Goal: Transaction & Acquisition: Purchase product/service

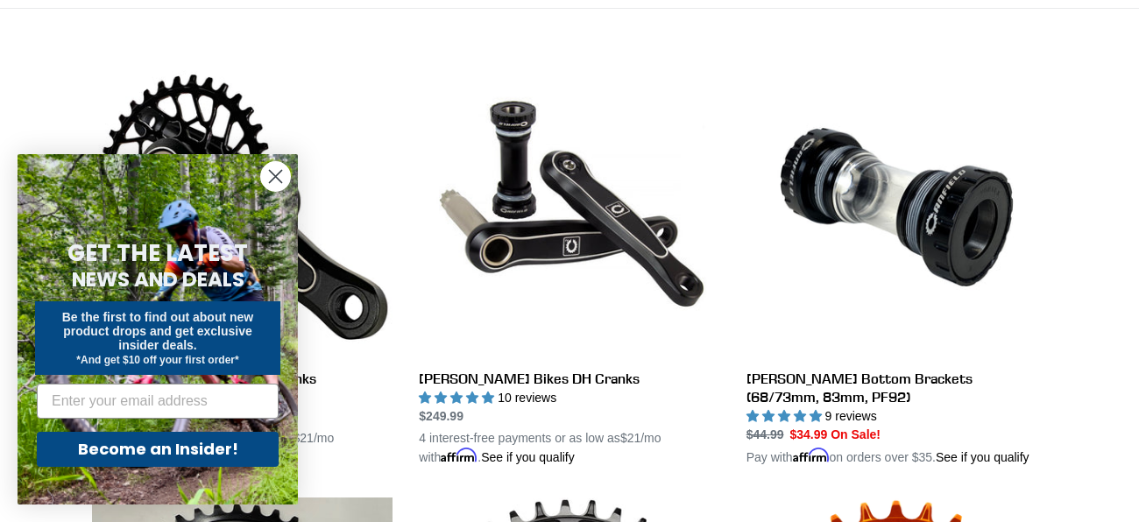
click at [277, 173] on icon "Close dialog" at bounding box center [276, 177] width 12 height 12
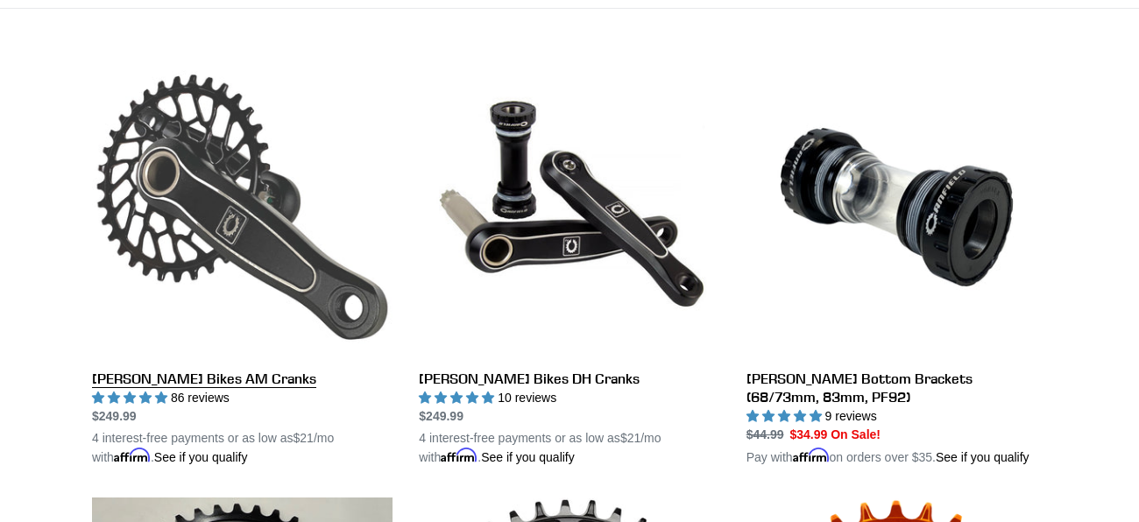
click at [229, 253] on link "Canfield Bikes AM Cranks" at bounding box center [242, 262] width 301 height 410
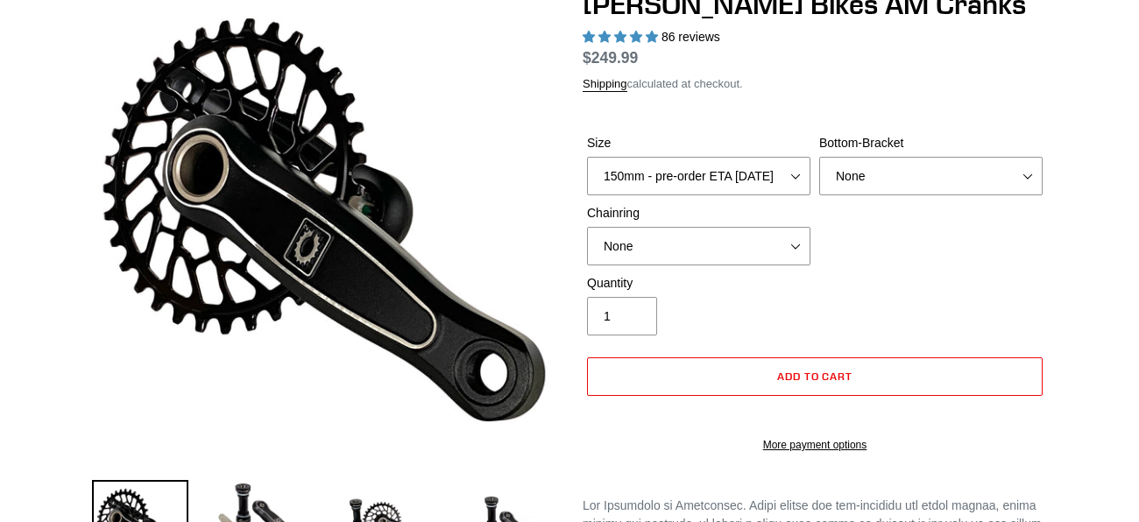
select select "highest-rating"
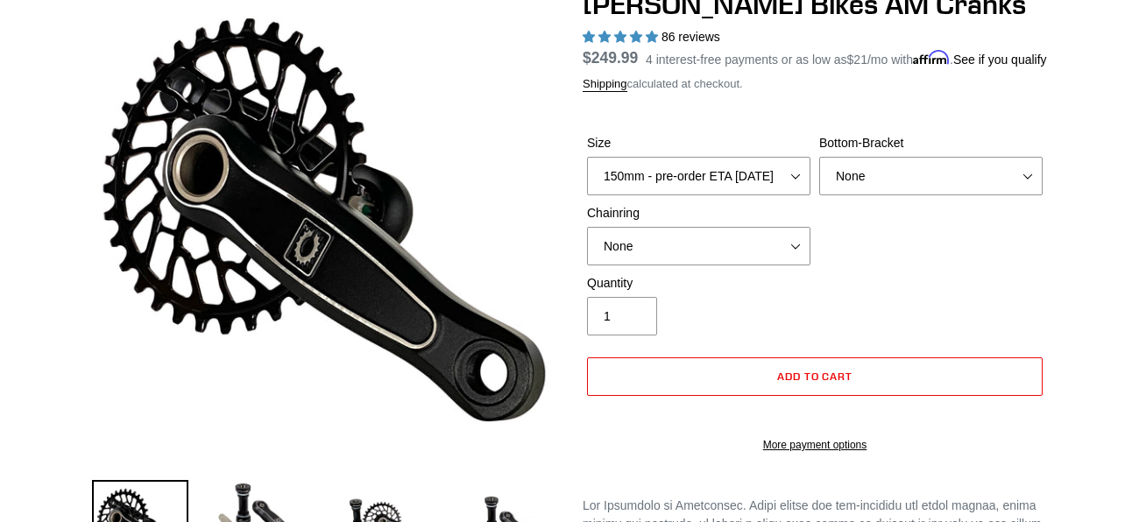
select select "160mm - pre-order ETA [DATE]"
click at [587, 176] on select "150mm - pre-order ETA 9/30/25 155mm - pre-order ETA 9/30/25 160mm - pre-order E…" at bounding box center [698, 176] width 223 height 39
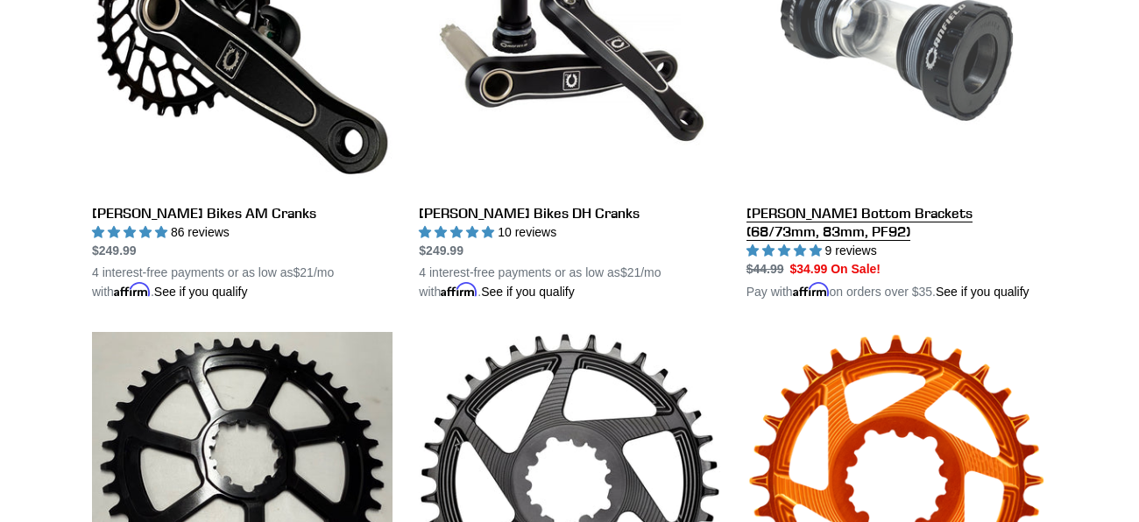
click at [852, 216] on link "[PERSON_NAME] Bottom Brackets (68/73mm, 83mm, PF92)" at bounding box center [896, 96] width 301 height 410
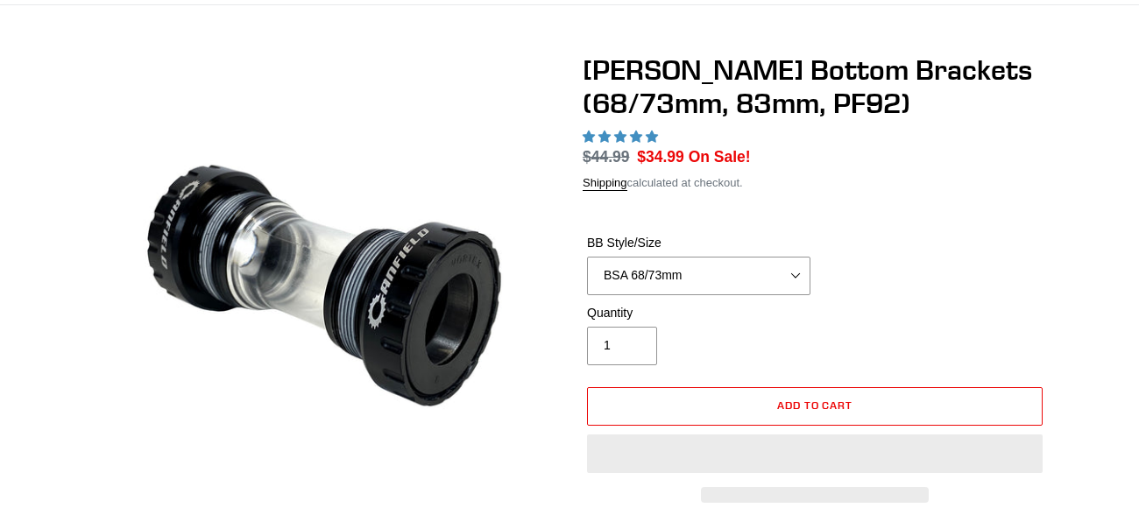
click at [711, 259] on select "BSA 68/73mm BSA 83mm PF92" at bounding box center [698, 276] width 223 height 39
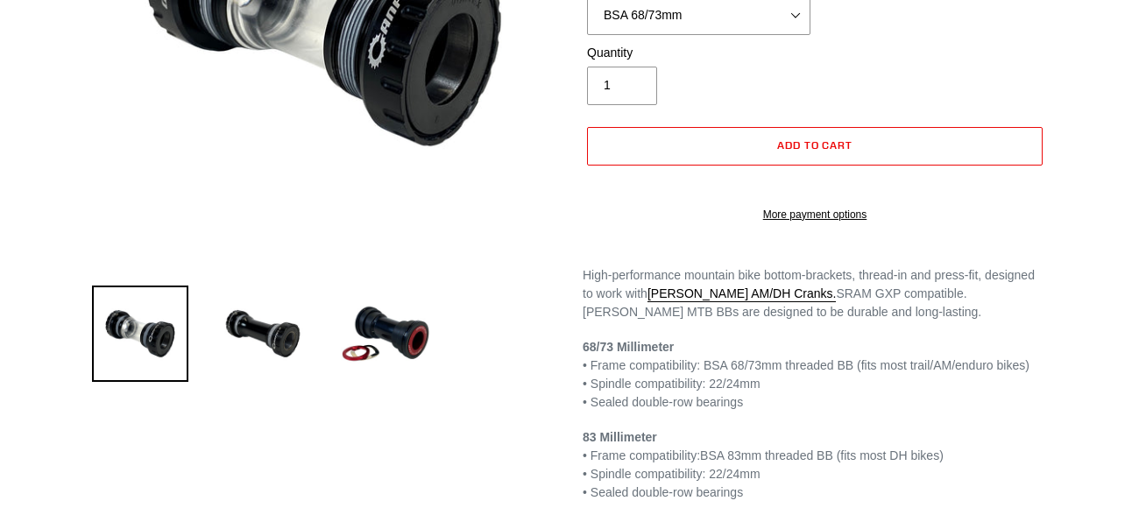
select select "highest-rating"
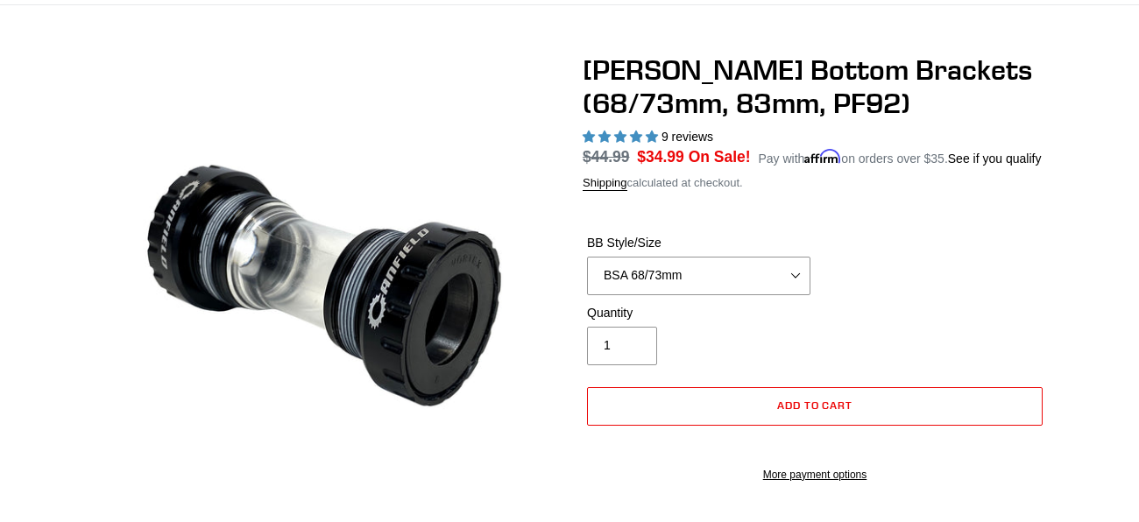
scroll to position [120, 0]
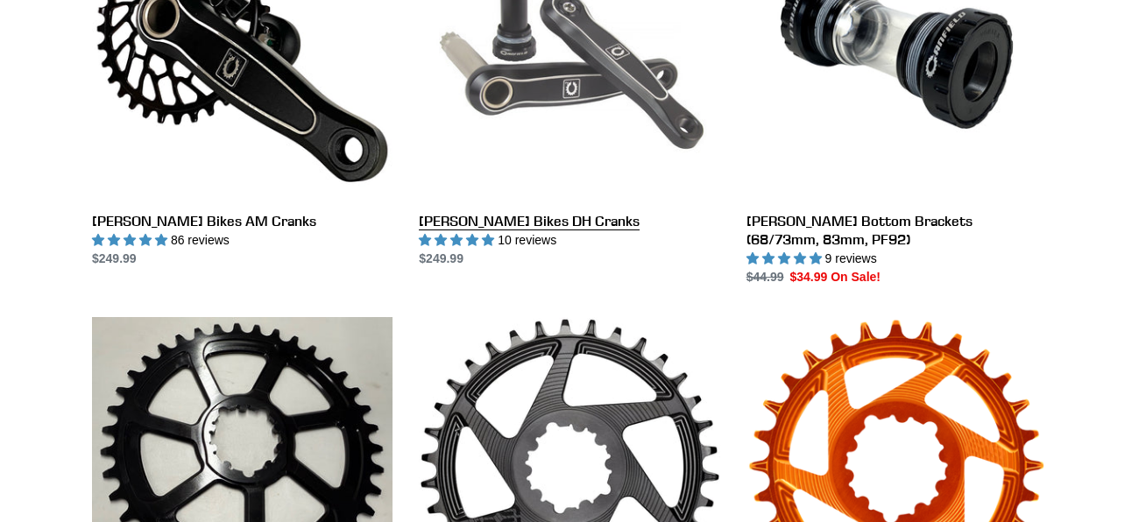
click at [564, 69] on link "Canfield Bikes DH Cranks" at bounding box center [569, 83] width 301 height 369
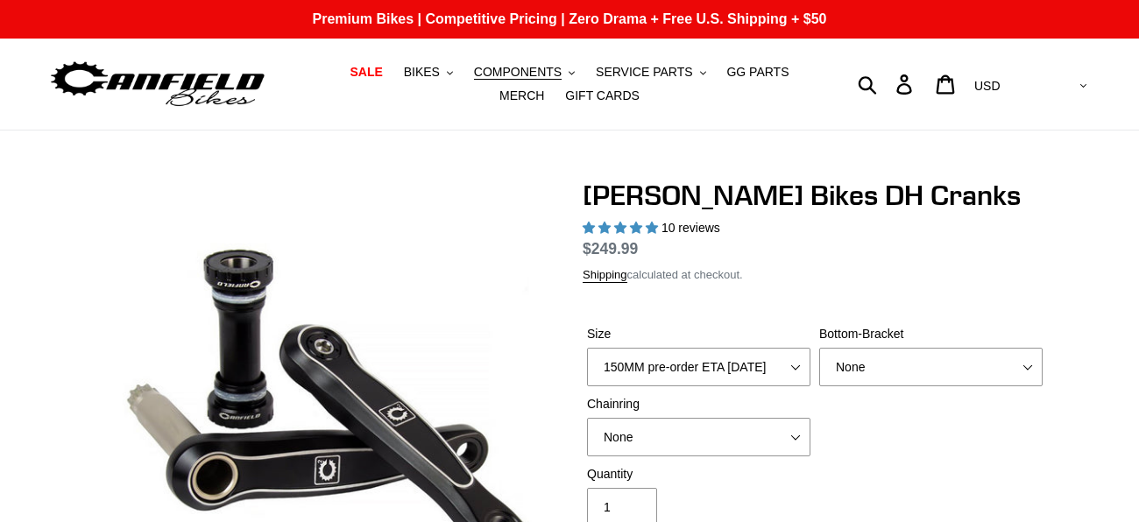
select select "highest-rating"
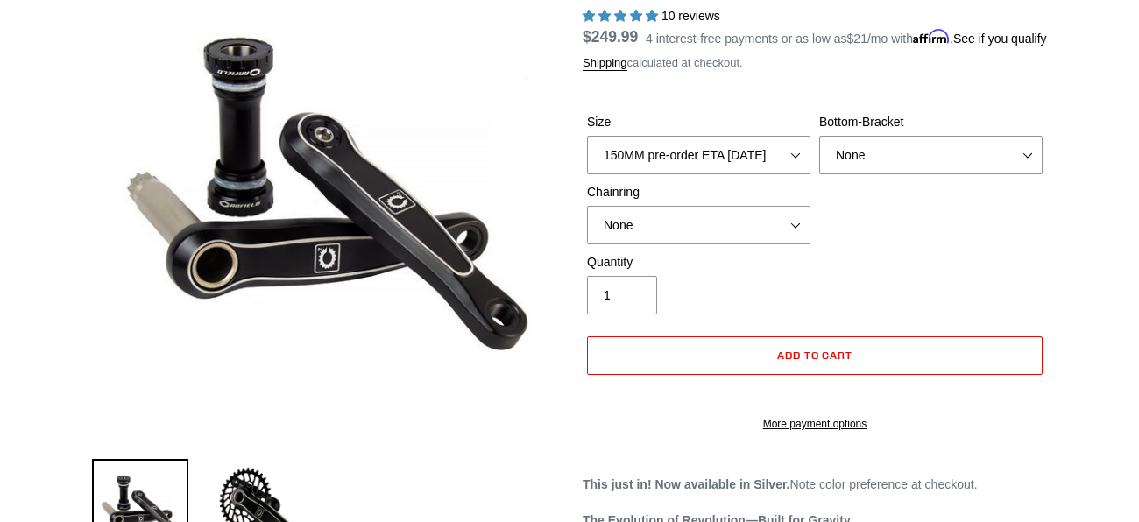
scroll to position [217, 0]
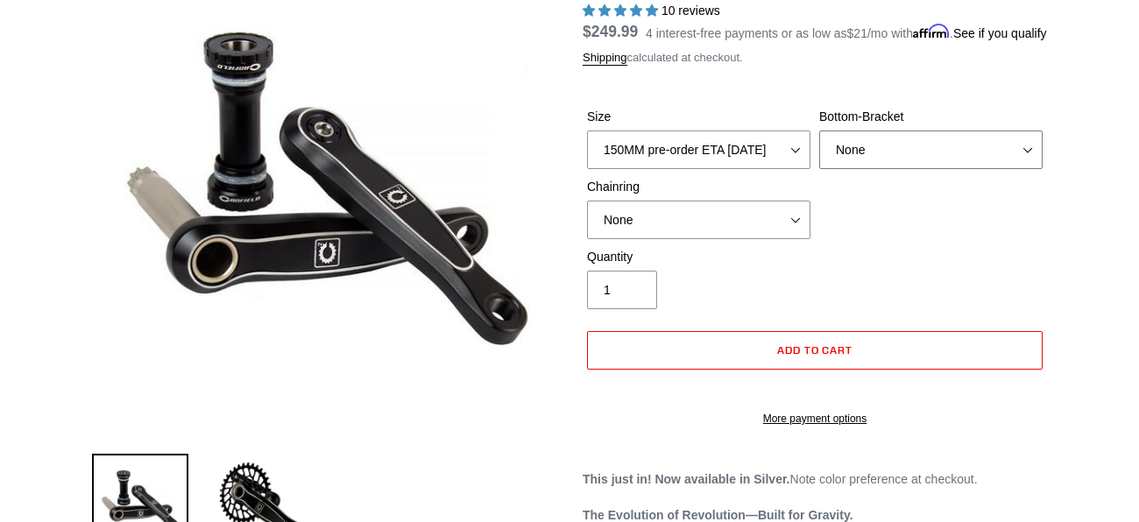
click at [955, 169] on select "None BSA Threaded 83mm" at bounding box center [930, 150] width 223 height 39
click at [934, 299] on div "Quantity 1" at bounding box center [815, 283] width 464 height 70
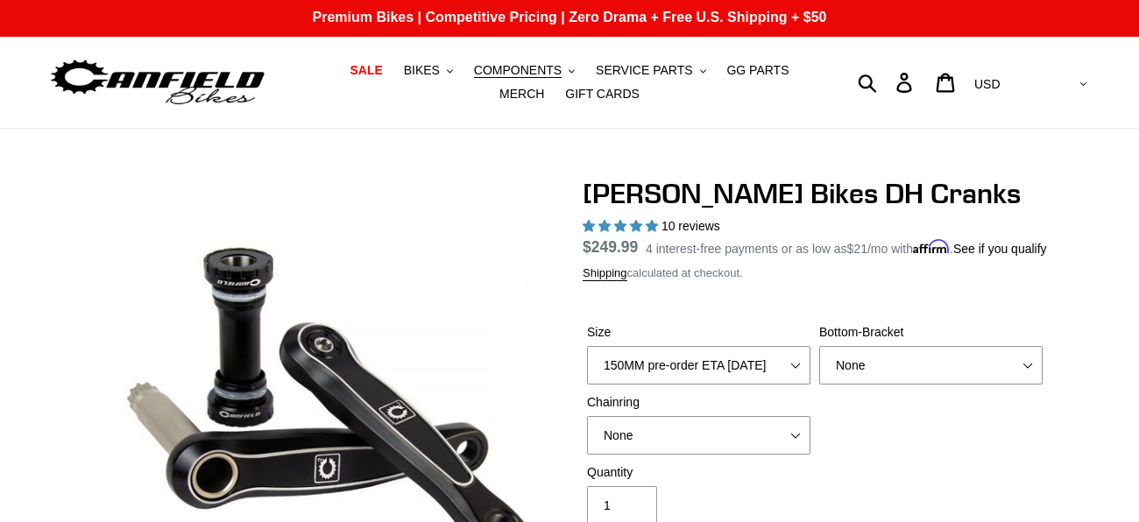
scroll to position [0, 0]
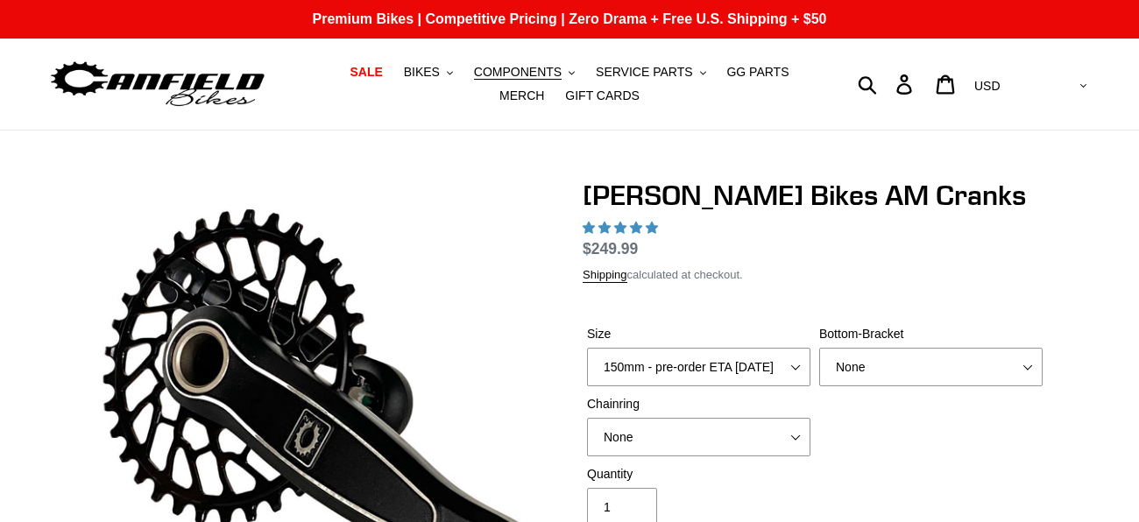
click at [936, 348] on select "None BSA Threaded 68/73mm Press Fit PF92" at bounding box center [930, 367] width 223 height 39
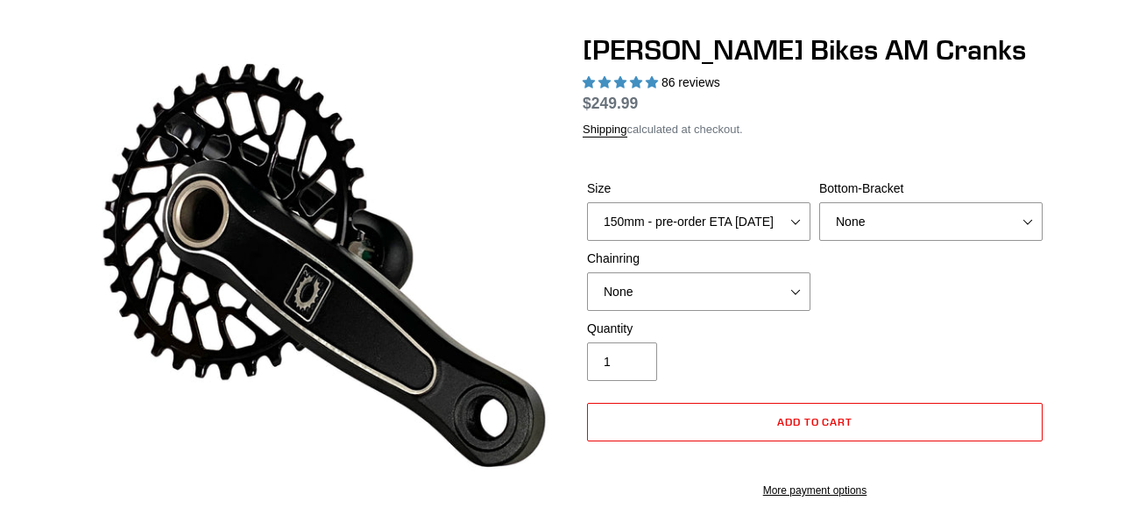
scroll to position [145, 0]
select select "highest-rating"
click at [819, 202] on select "None BSA Threaded 68/73mm Press Fit PF92" at bounding box center [930, 221] width 223 height 39
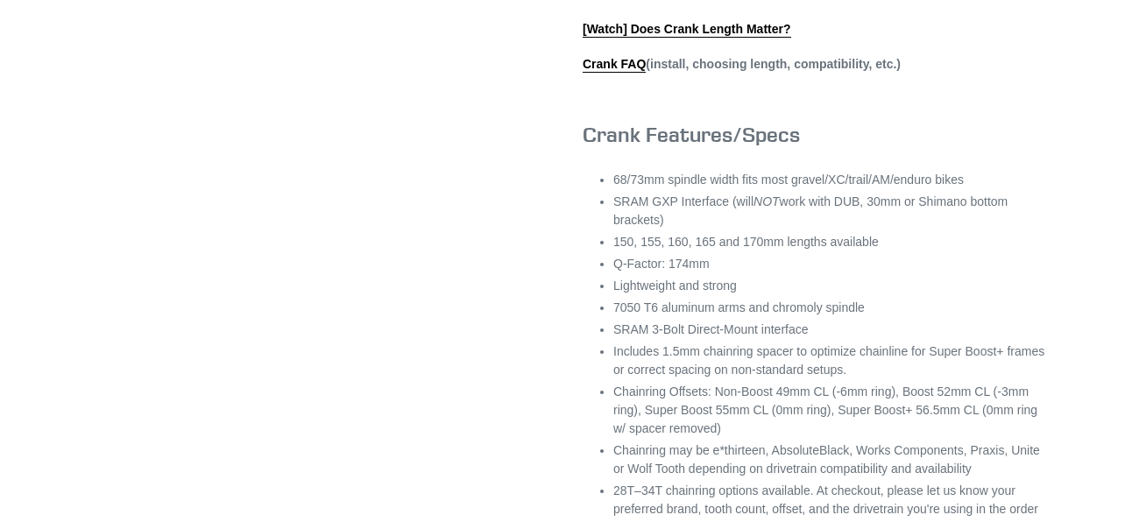
scroll to position [964, 0]
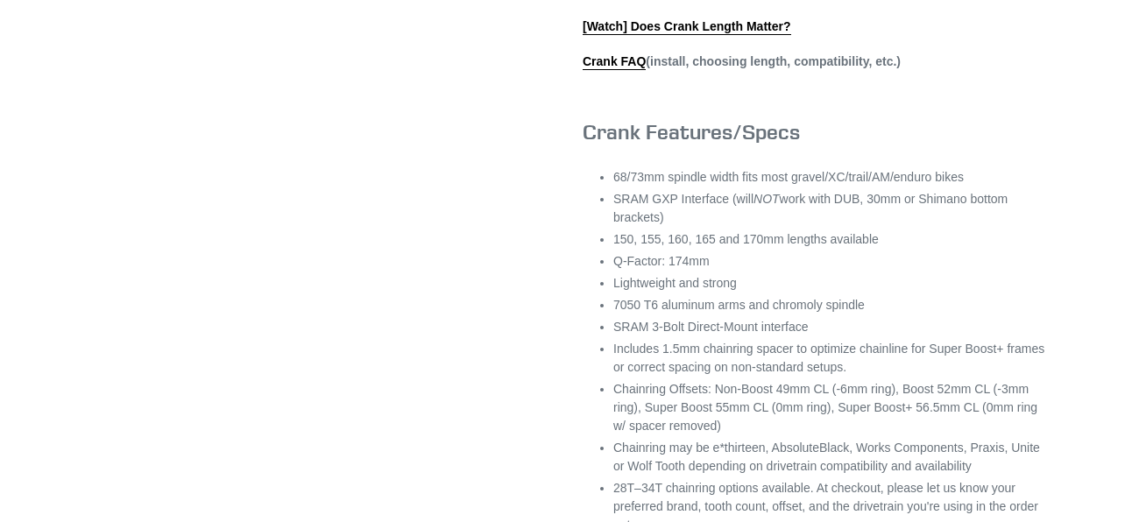
select select "None"
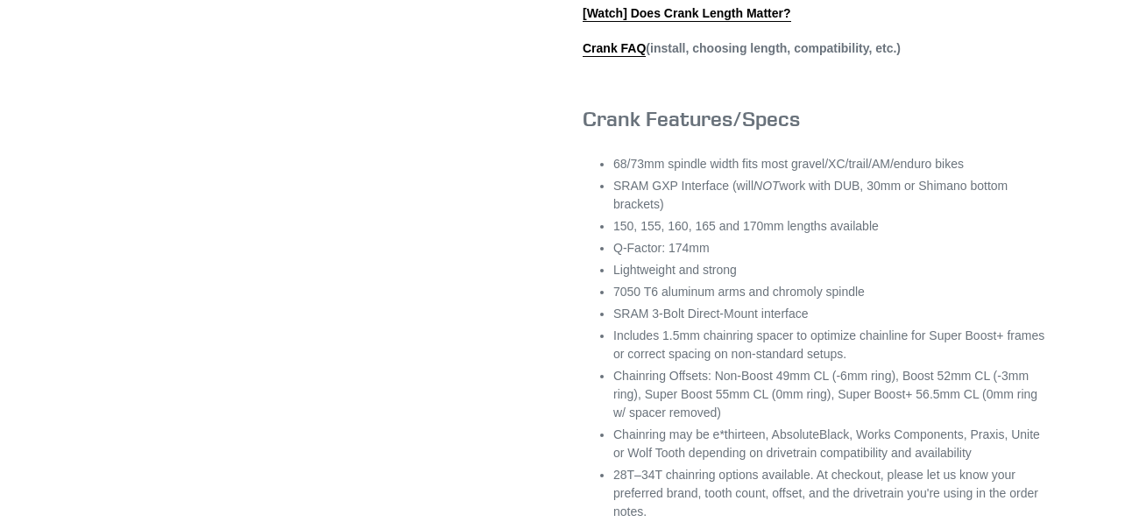
scroll to position [911, 0]
